Goal: Find specific page/section: Find specific page/section

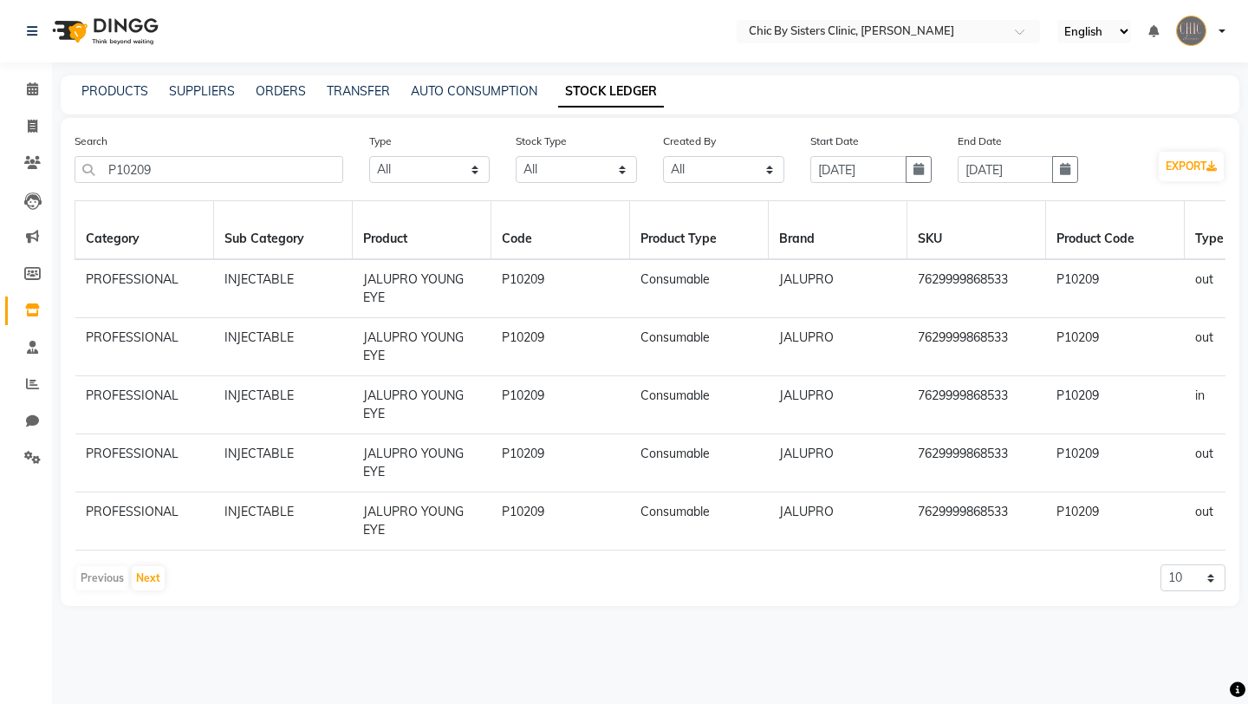
select select "all"
